Goal: Communication & Community: Answer question/provide support

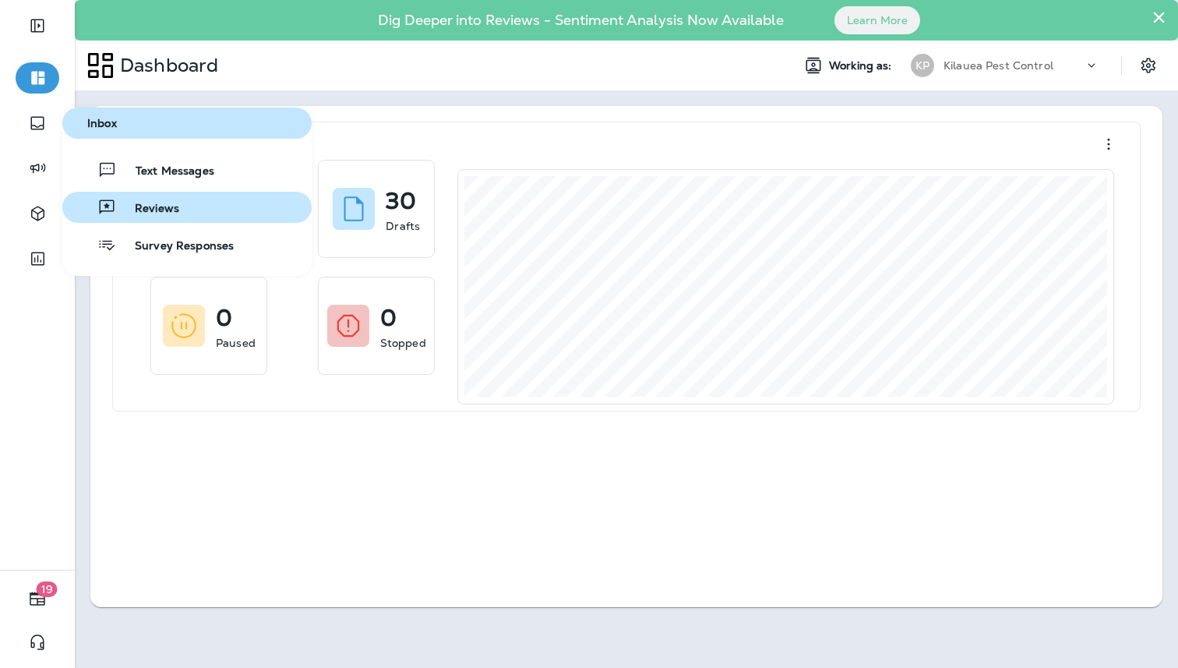
click at [143, 196] on button "Reviews" at bounding box center [186, 207] width 249 height 31
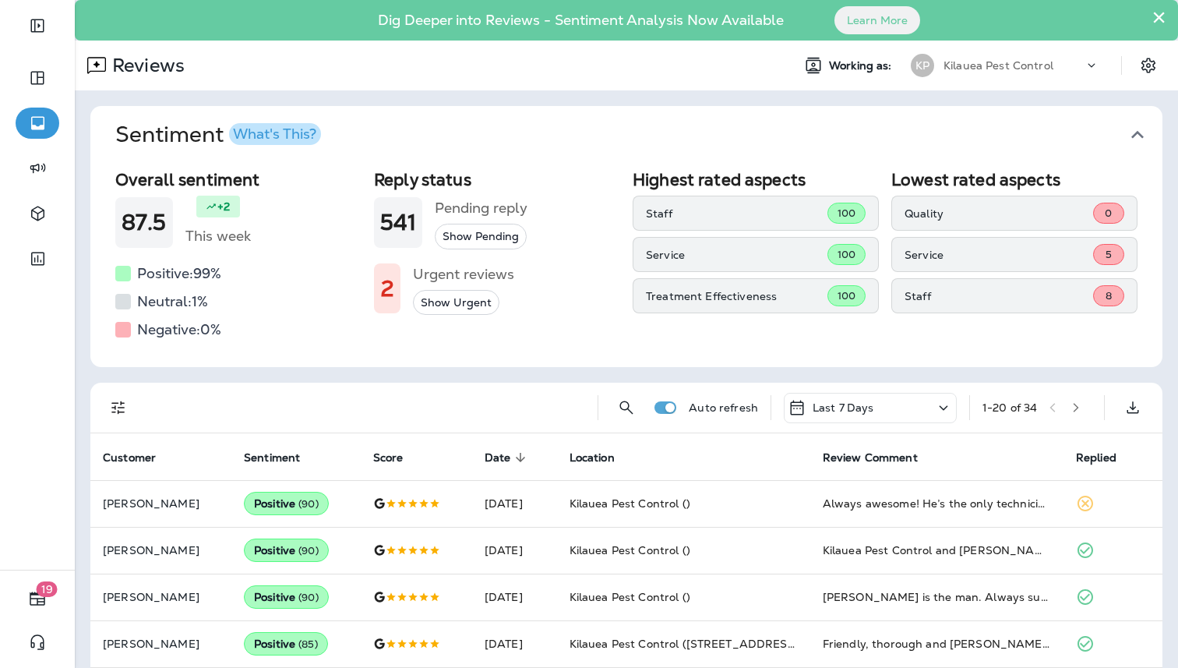
click at [433, 300] on button "Show Urgent" at bounding box center [456, 303] width 86 height 26
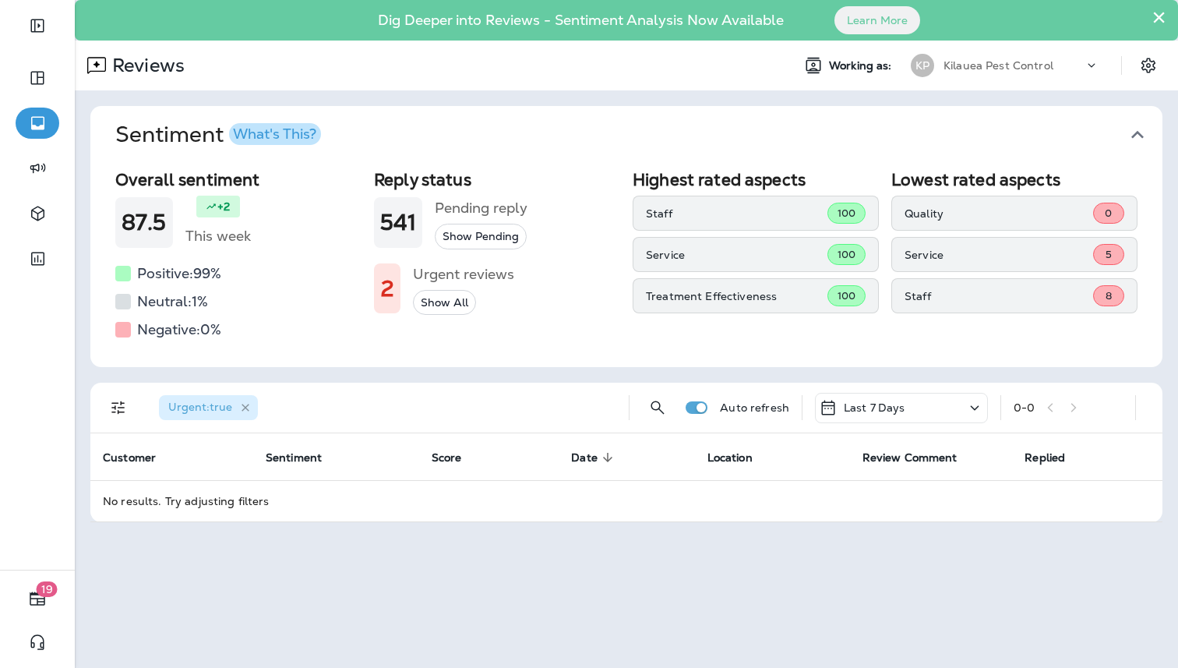
click at [249, 407] on icon "button" at bounding box center [245, 407] width 13 height 13
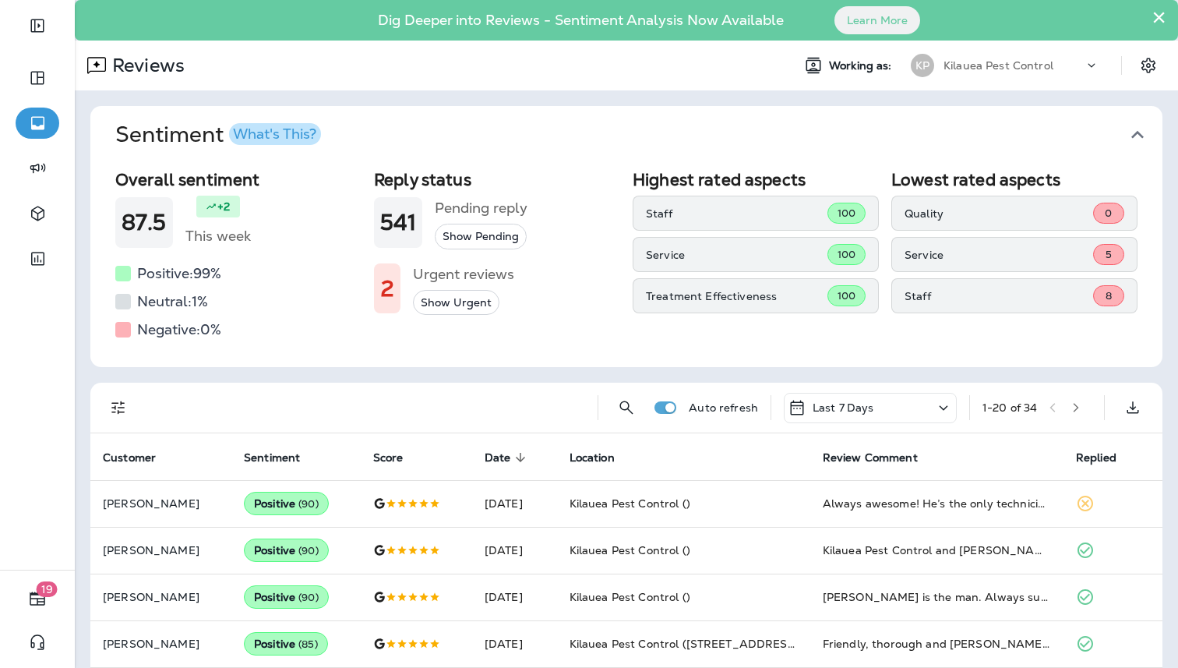
click at [883, 397] on div "Last 7 Days" at bounding box center [870, 408] width 173 height 30
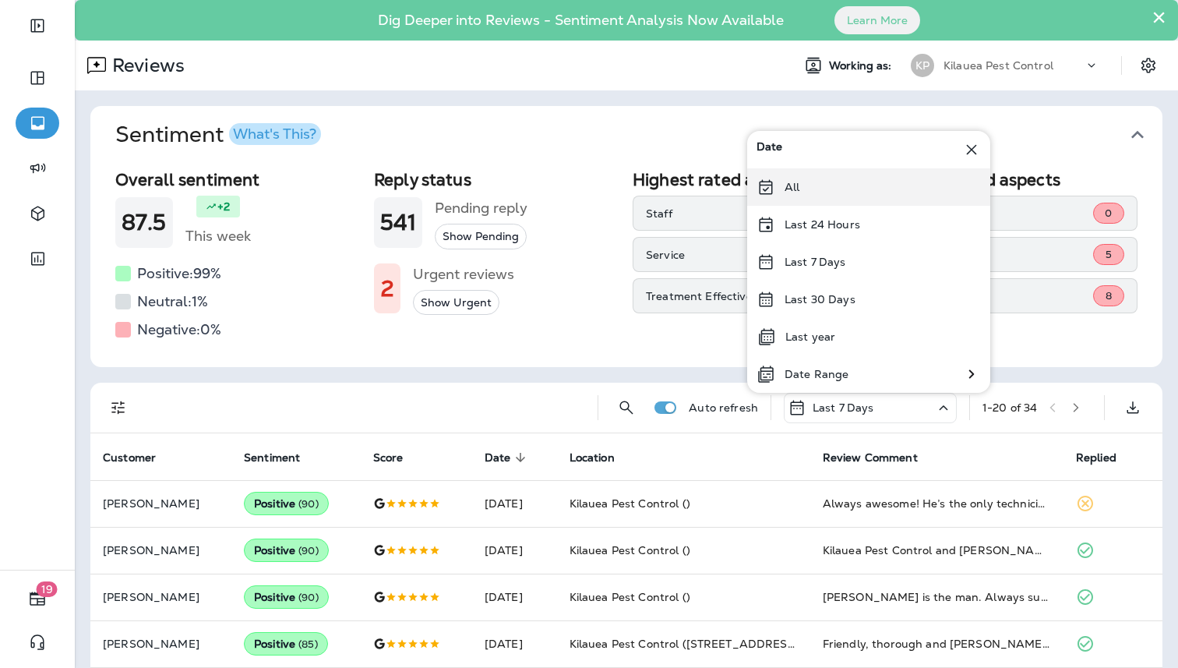
click at [817, 174] on div "All" at bounding box center [868, 186] width 243 height 37
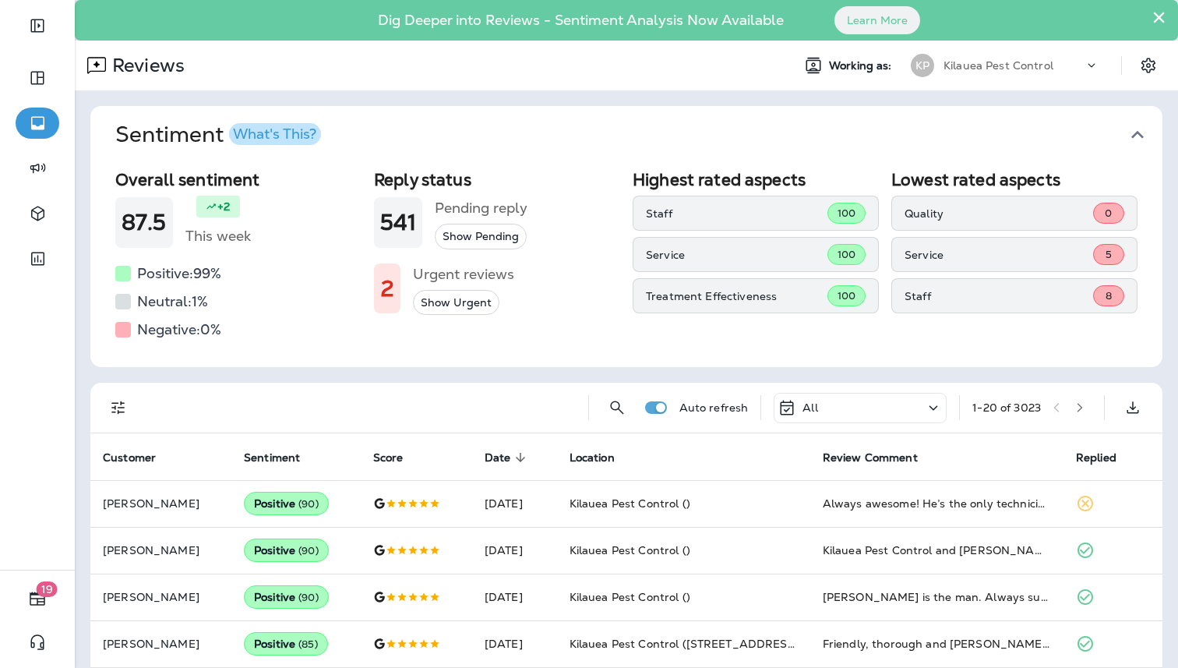
click at [933, 399] on icon at bounding box center [933, 407] width 19 height 19
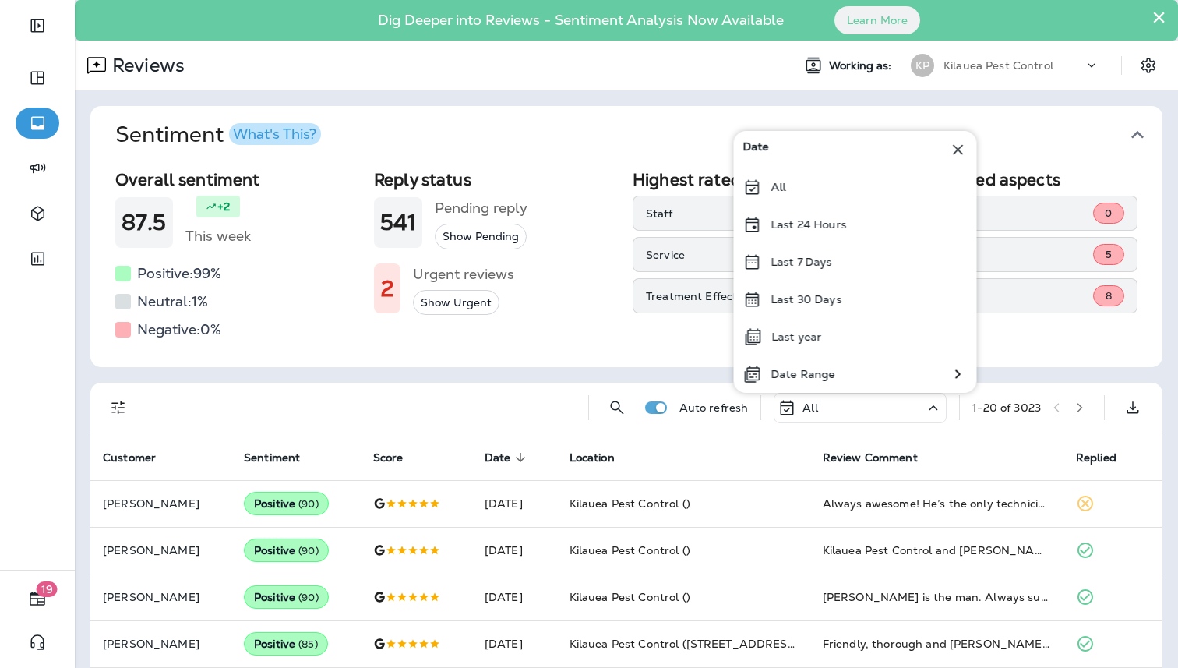
click at [933, 399] on icon at bounding box center [933, 407] width 19 height 19
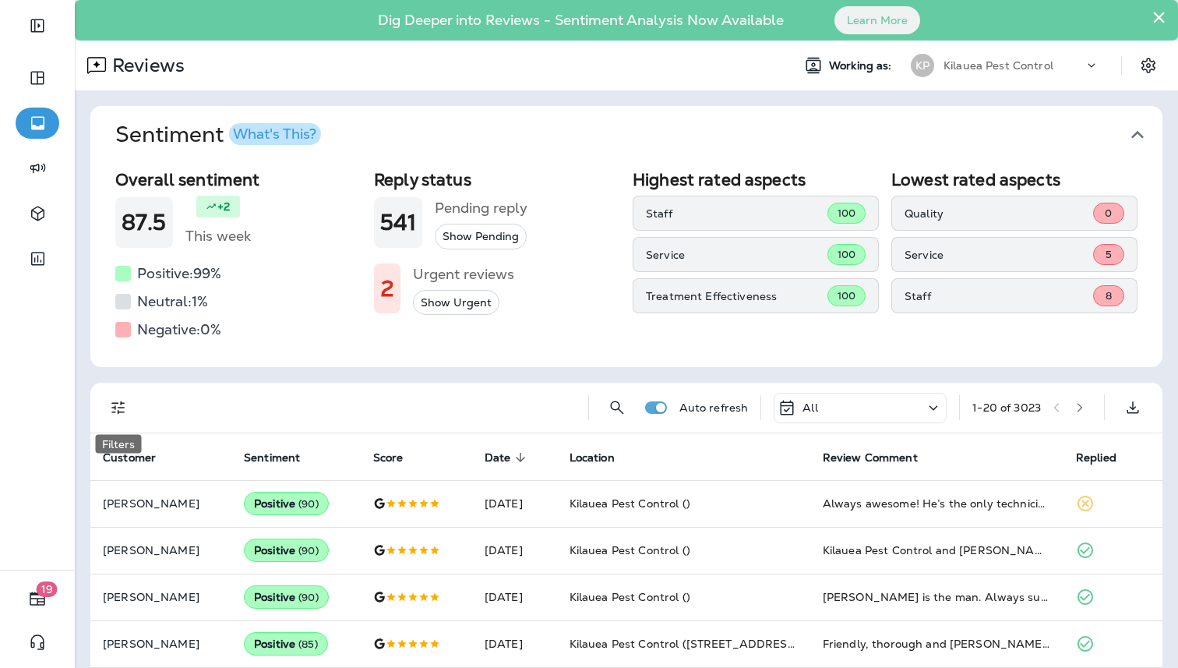
click at [117, 407] on icon "Filters" at bounding box center [118, 407] width 19 height 19
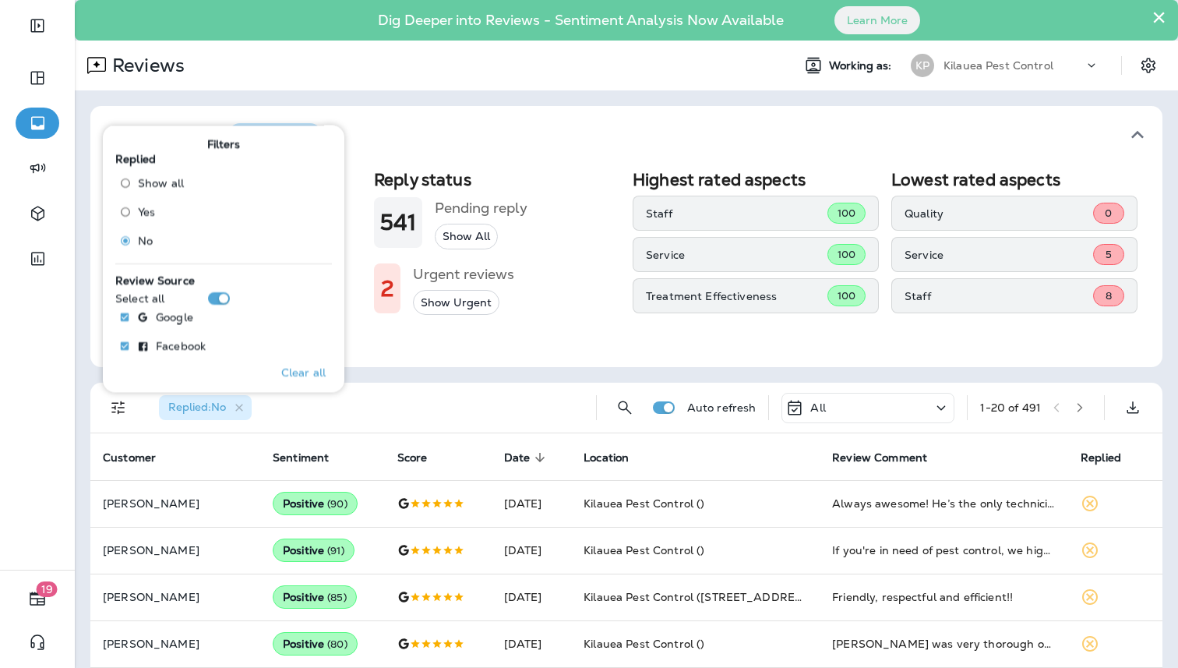
click at [451, 414] on div "Replied : No" at bounding box center [364, 408] width 437 height 50
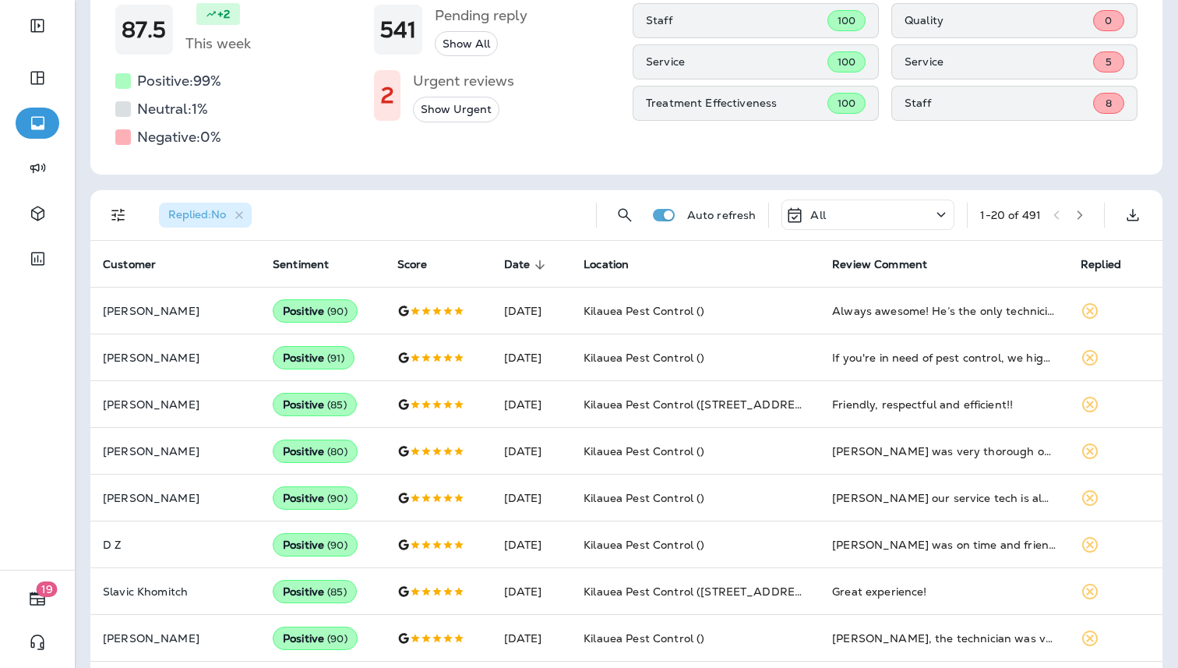
scroll to position [143, 0]
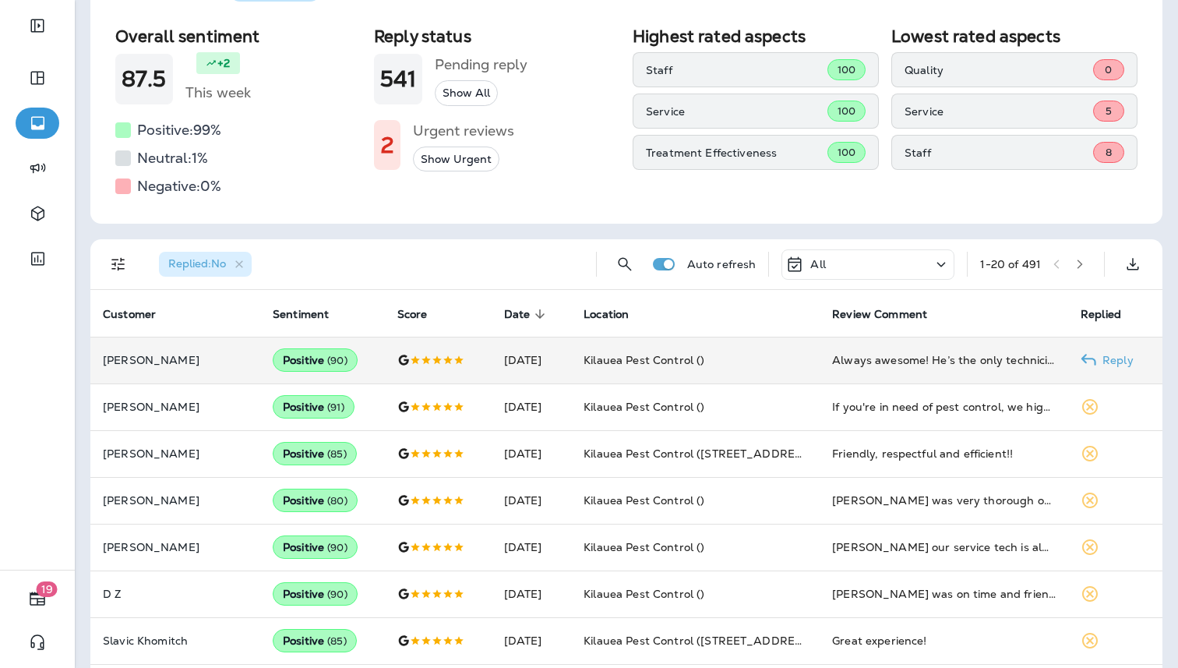
click at [1096, 355] on icon at bounding box center [1089, 360] width 16 height 16
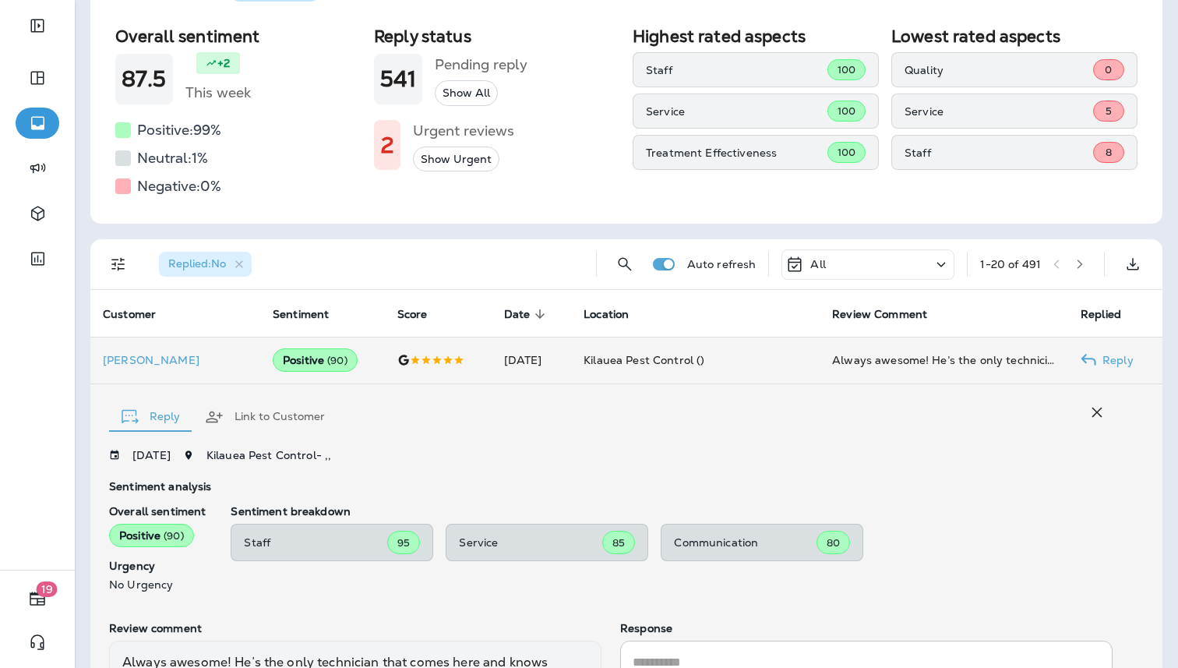
scroll to position [333, 0]
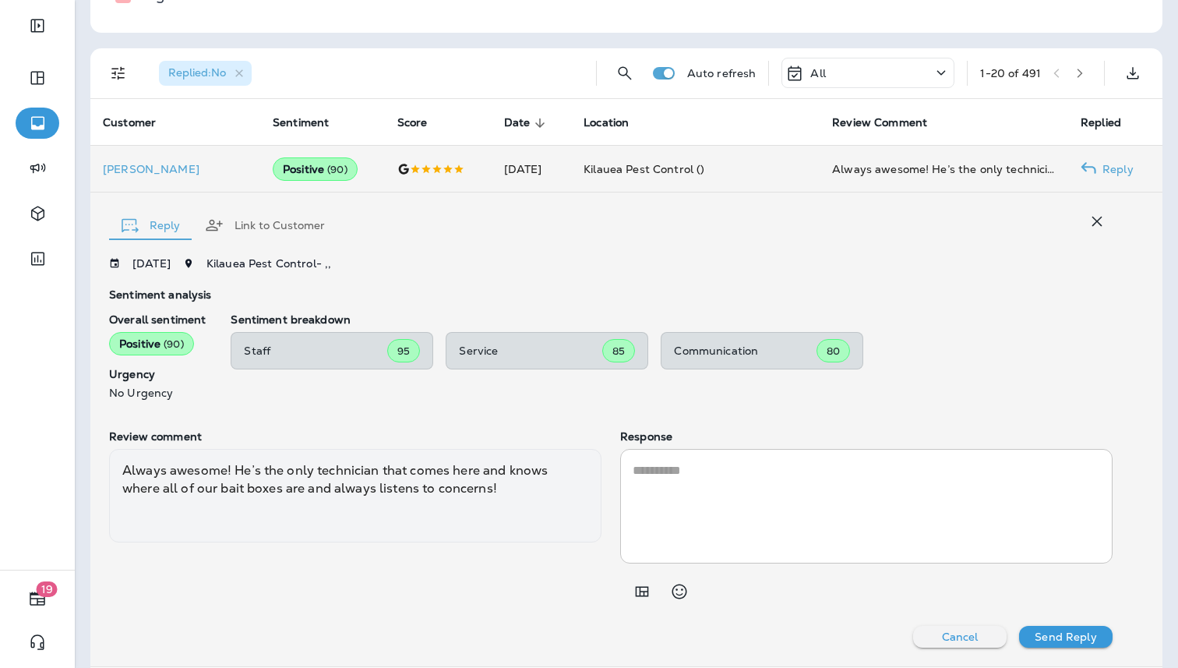
click at [738, 478] on textarea at bounding box center [867, 506] width 468 height 90
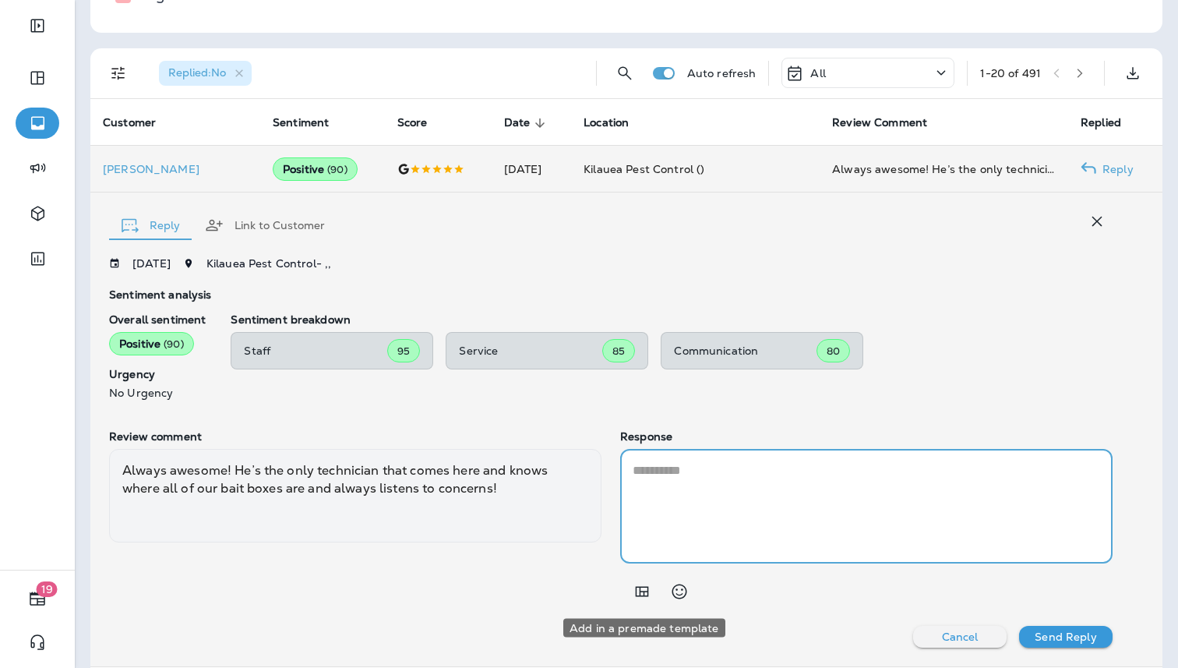
click at [640, 595] on icon "Add in a premade template" at bounding box center [642, 592] width 13 height 10
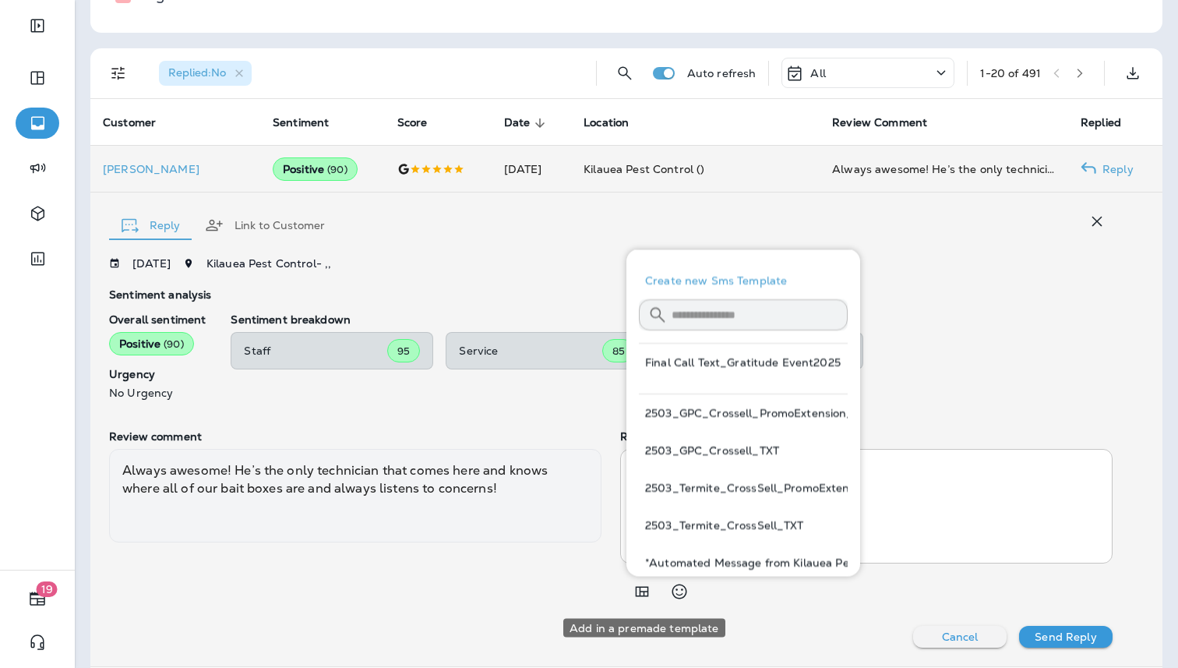
click at [640, 595] on icon "Add in a premade template" at bounding box center [642, 592] width 13 height 10
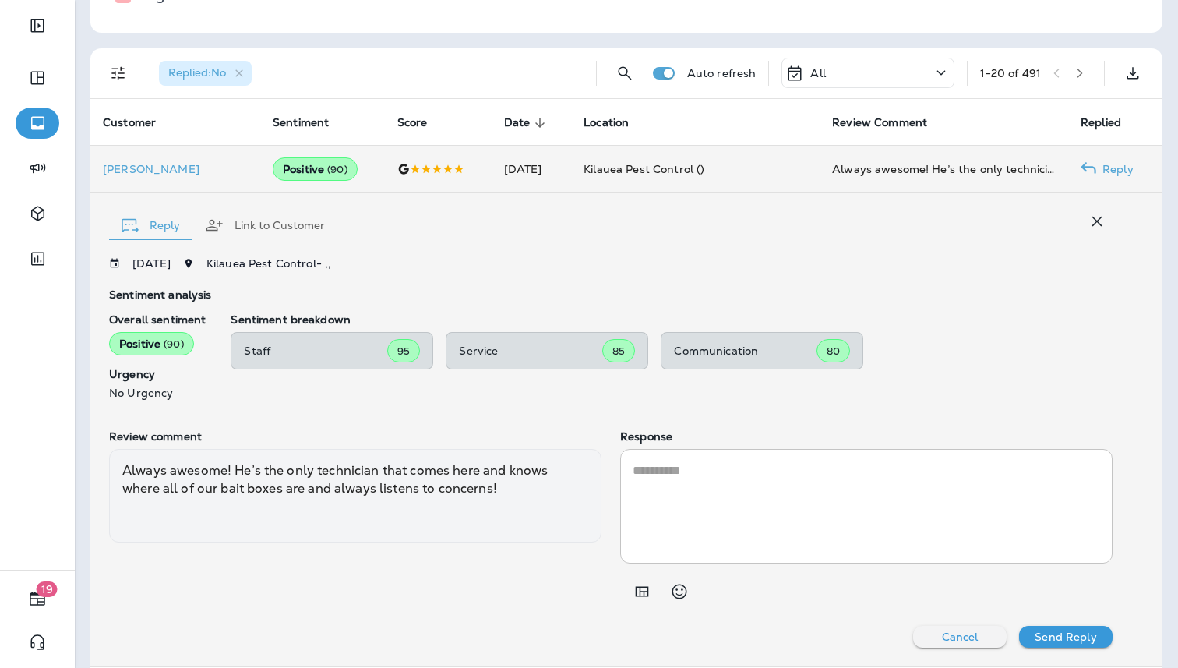
click at [669, 481] on textarea at bounding box center [867, 506] width 468 height 90
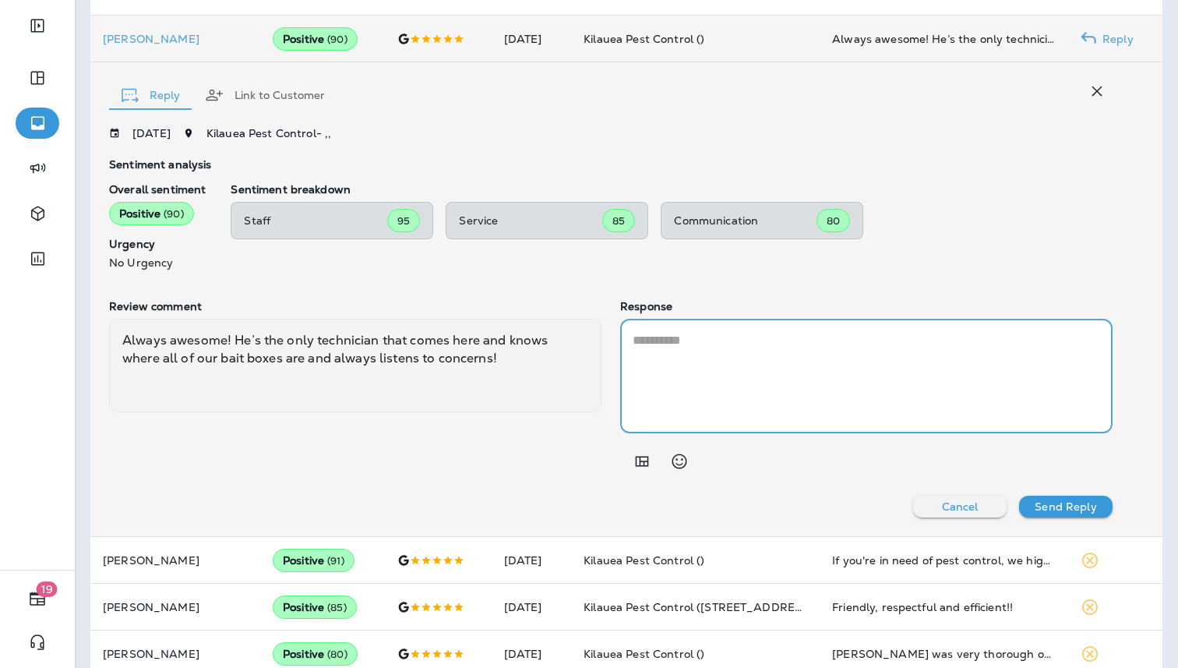
scroll to position [475, 0]
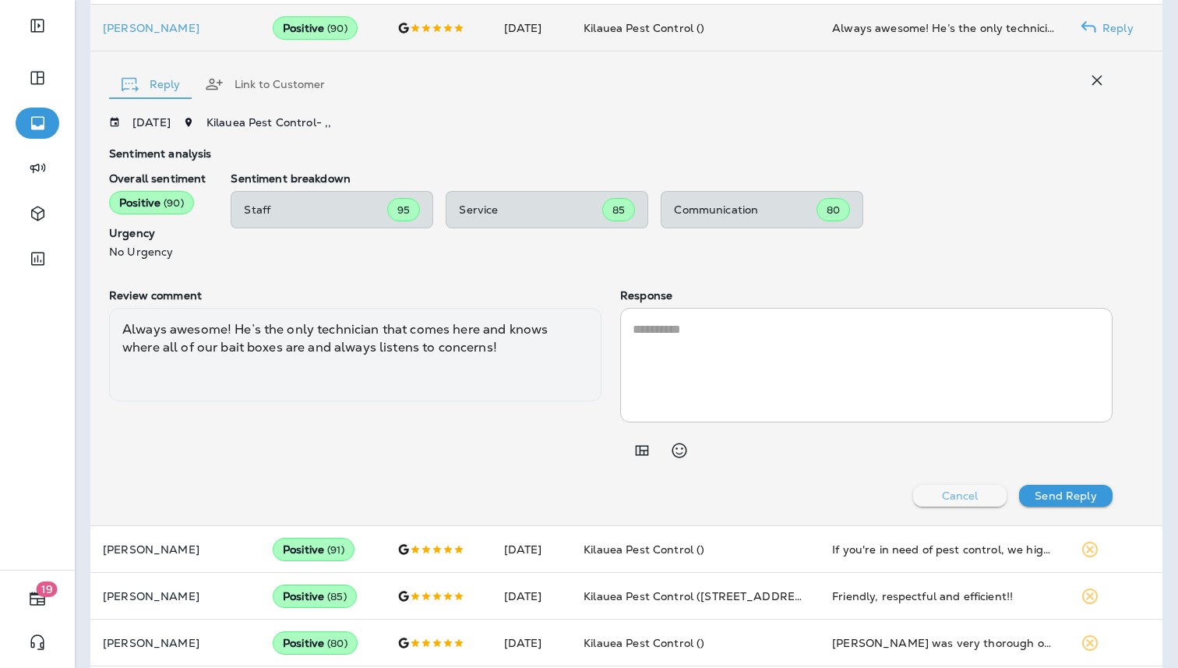
click at [927, 496] on button "Cancel" at bounding box center [960, 496] width 94 height 22
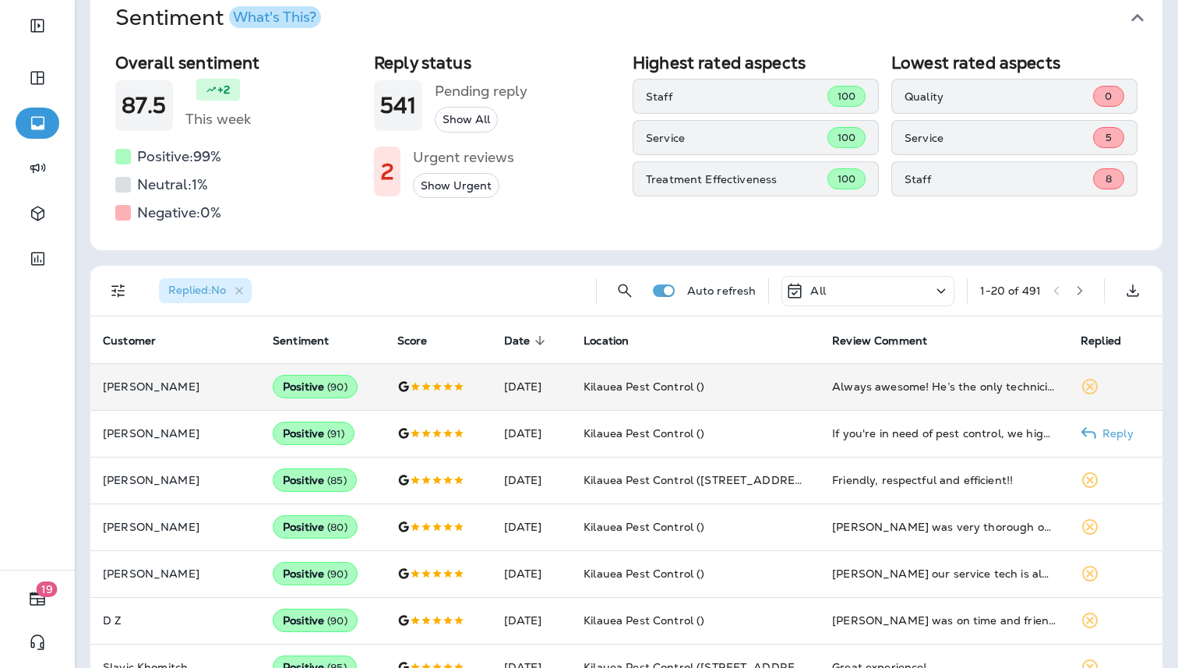
scroll to position [0, 0]
